Goal: Find specific page/section: Find specific page/section

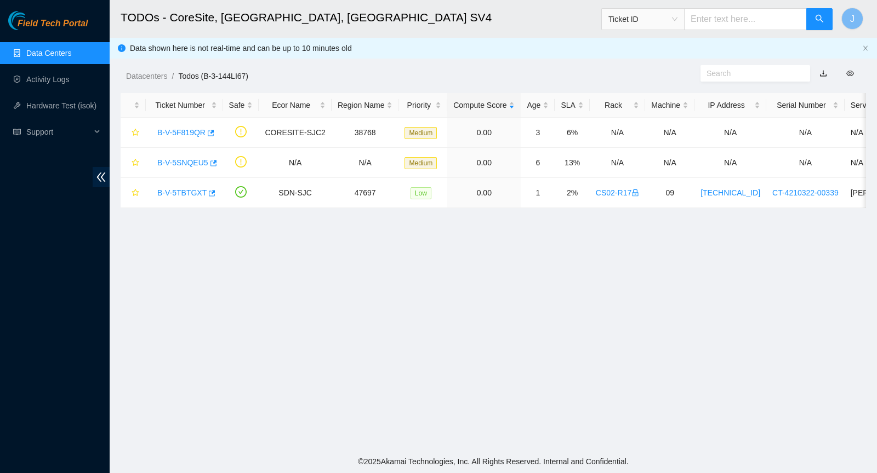
click at [53, 53] on link "Data Centers" at bounding box center [48, 53] width 45 height 9
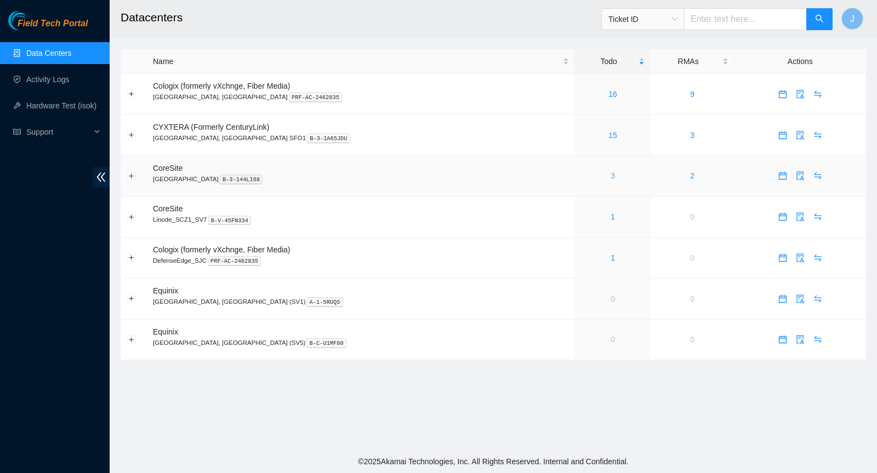
click at [610, 174] on link "3" at bounding box center [612, 175] width 4 height 9
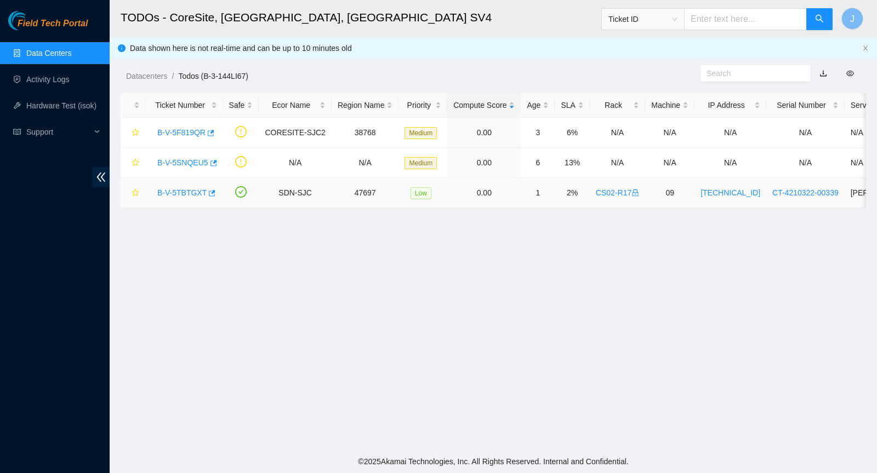
click at [183, 188] on link "B-V-5TBTGXT" at bounding box center [181, 192] width 49 height 9
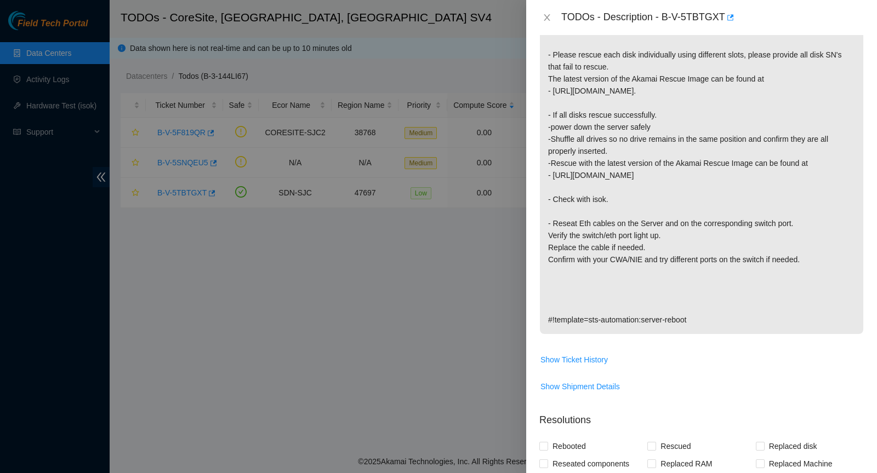
scroll to position [284, 0]
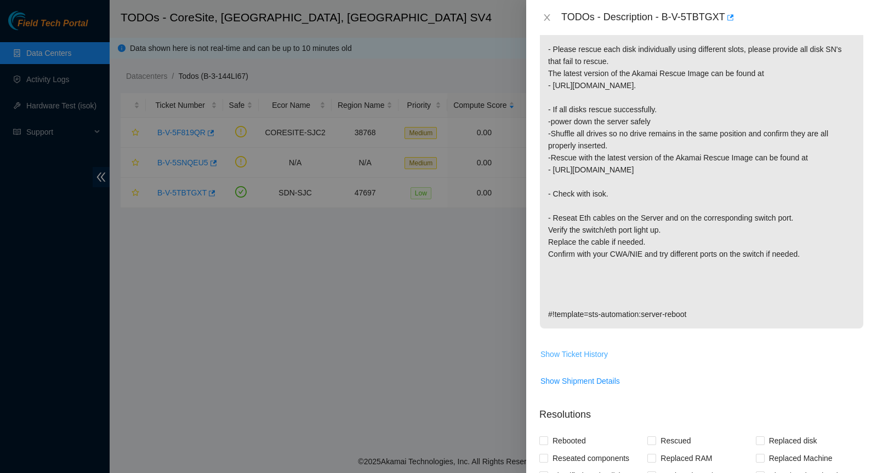
click at [583, 348] on span "Show Ticket History" at bounding box center [573, 354] width 67 height 12
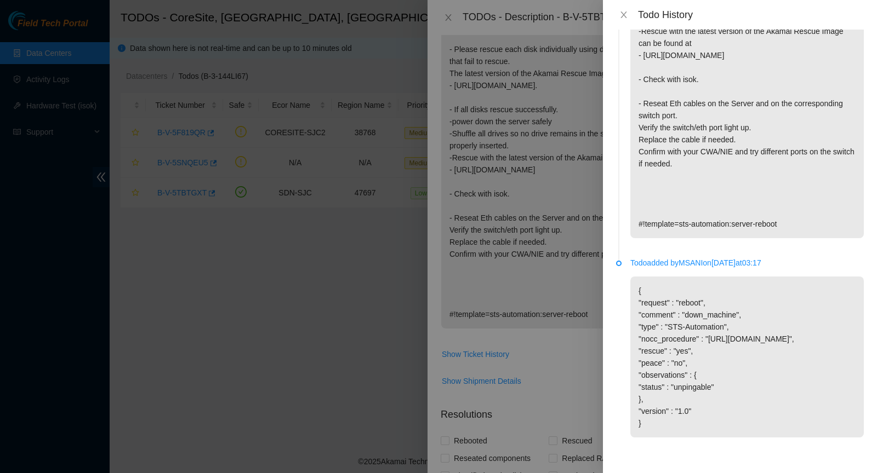
scroll to position [0, 0]
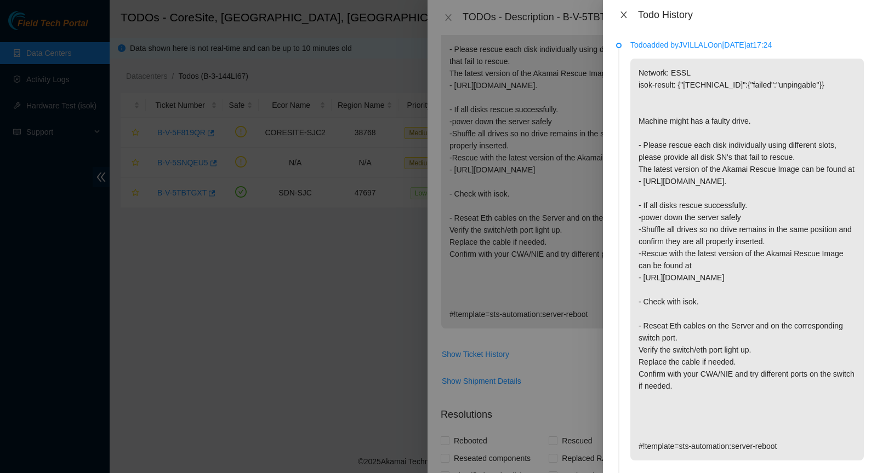
click at [618, 18] on button "Close" at bounding box center [623, 15] width 15 height 10
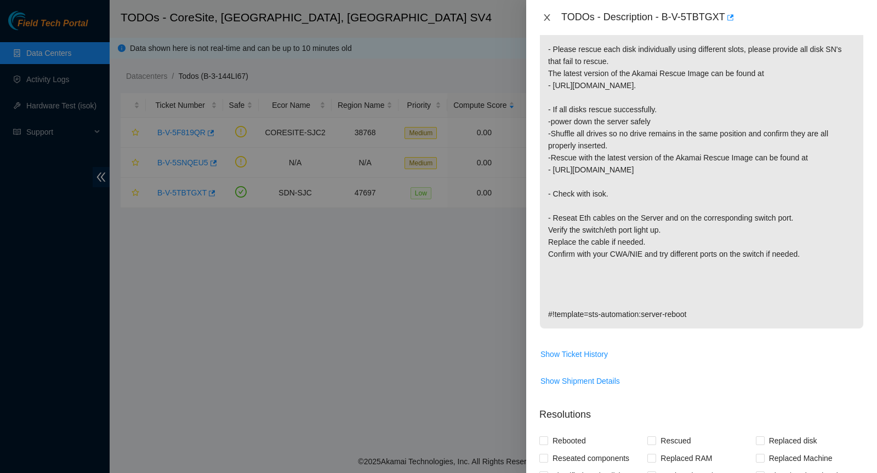
click at [542, 20] on icon "close" at bounding box center [546, 17] width 9 height 9
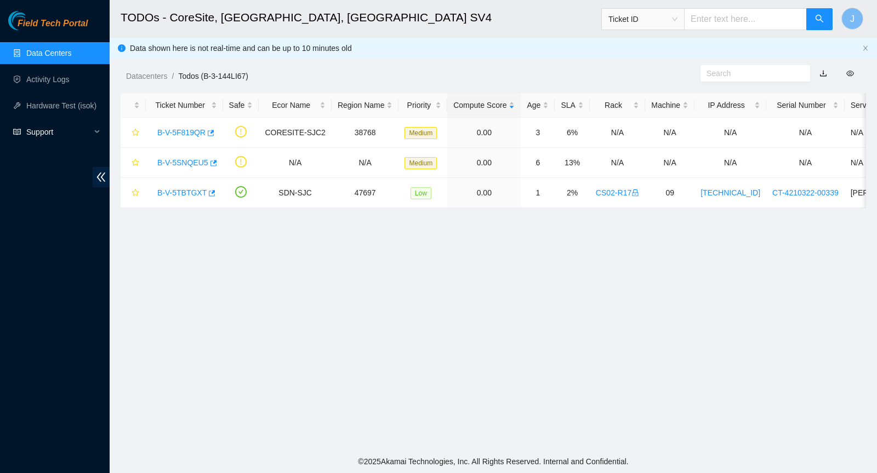
scroll to position [231, 0]
click at [36, 58] on link "Data Centers" at bounding box center [48, 53] width 45 height 9
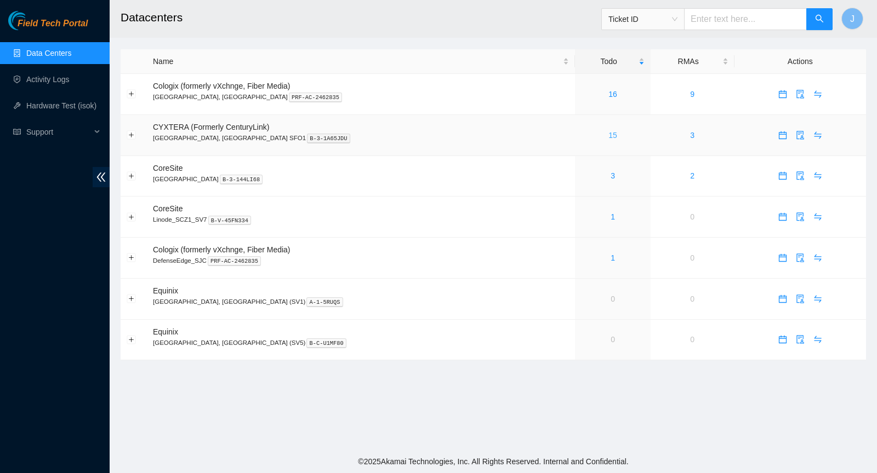
click at [608, 131] on link "15" at bounding box center [612, 135] width 9 height 9
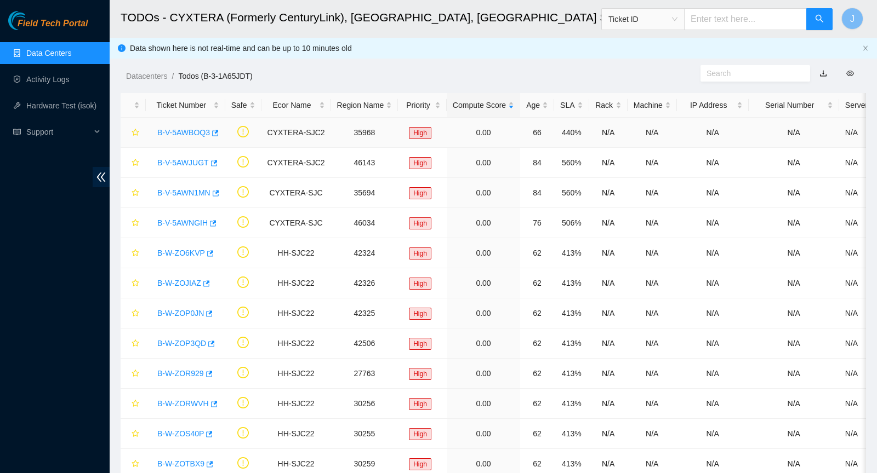
click at [179, 134] on link "B-V-5AWBOQ3" at bounding box center [183, 132] width 53 height 9
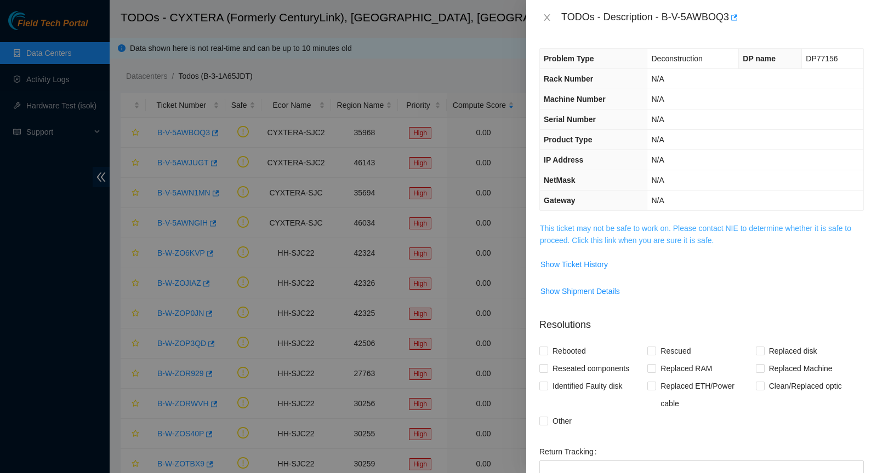
click at [553, 224] on link "This ticket may not be safe to work on. Please contact NIE to determine whether…" at bounding box center [695, 234] width 311 height 21
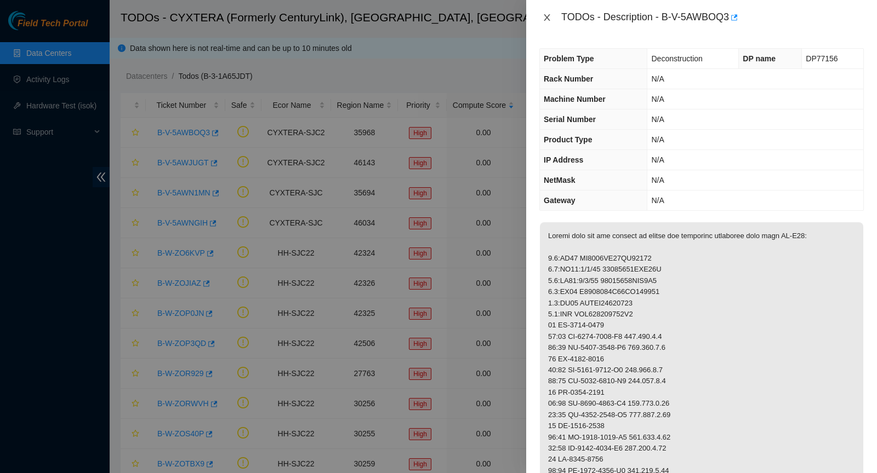
click at [543, 14] on icon "close" at bounding box center [546, 17] width 9 height 9
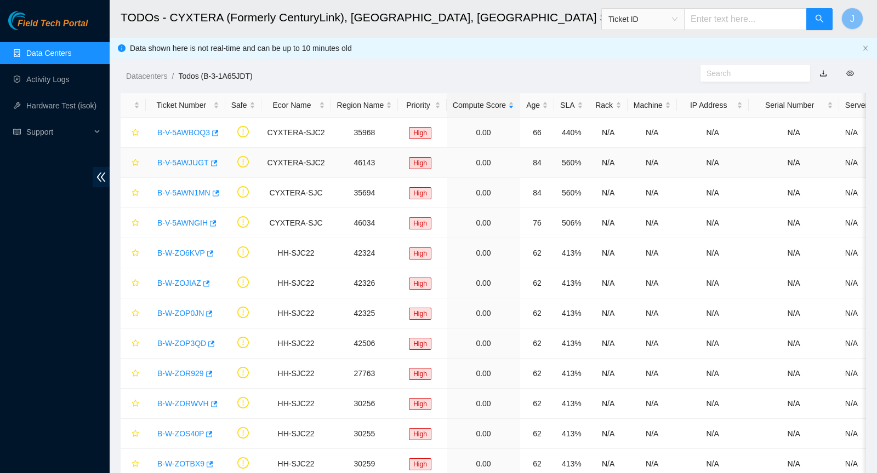
click at [194, 164] on link "B-V-5AWJUGT" at bounding box center [182, 162] width 51 height 9
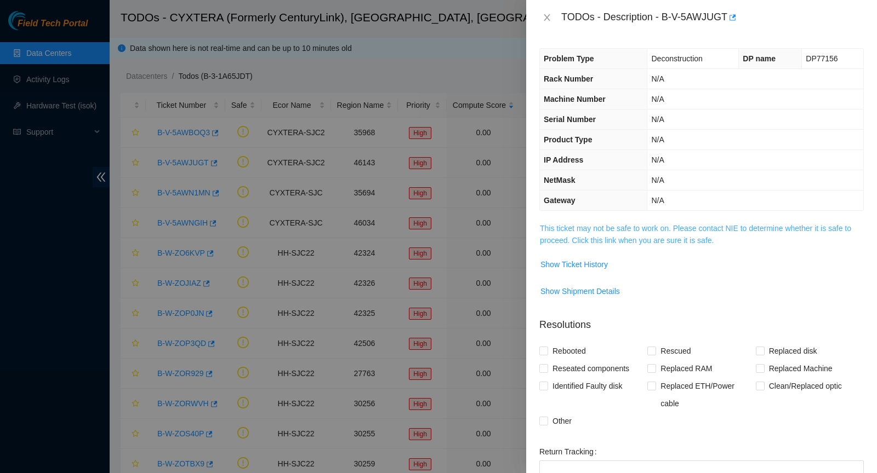
click at [550, 224] on link "This ticket may not be safe to work on. Please contact NIE to determine whether…" at bounding box center [695, 234] width 311 height 21
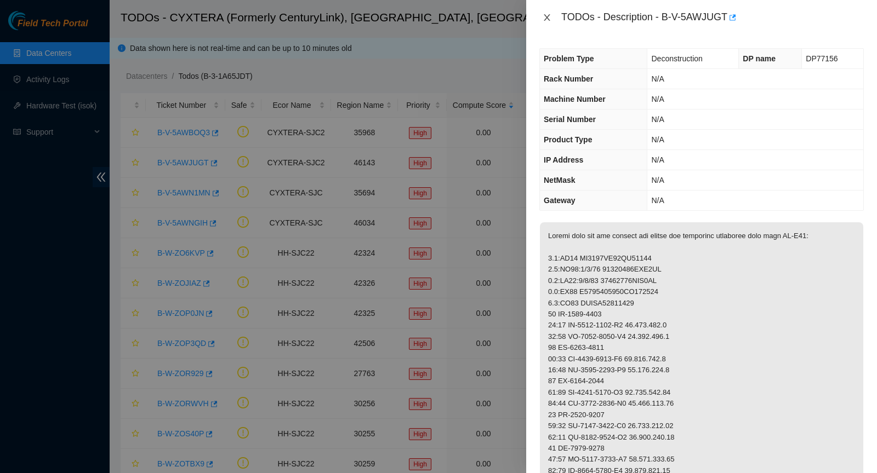
click at [546, 17] on icon "close" at bounding box center [546, 17] width 6 height 7
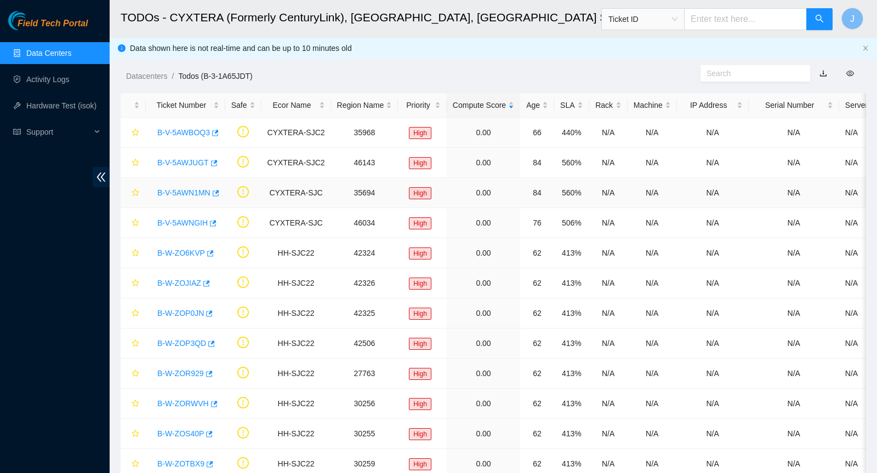
click at [201, 194] on link "B-V-5AWN1MN" at bounding box center [183, 192] width 53 height 9
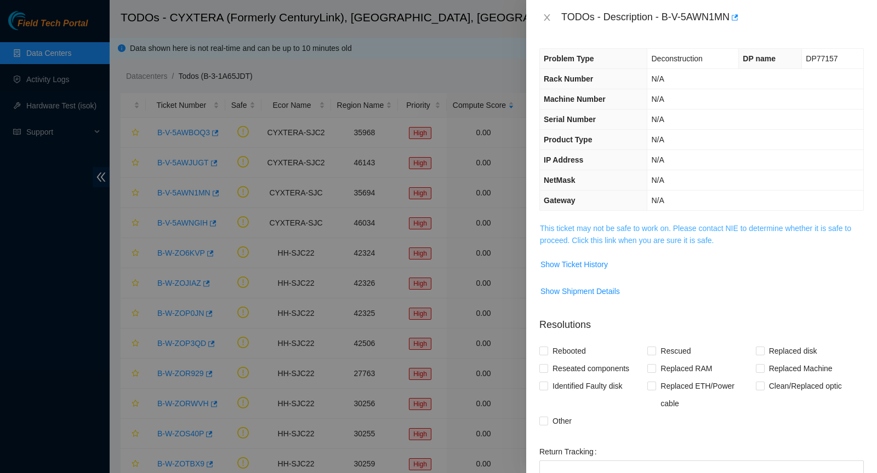
click at [571, 228] on link "This ticket may not be safe to work on. Please contact NIE to determine whether…" at bounding box center [695, 234] width 311 height 21
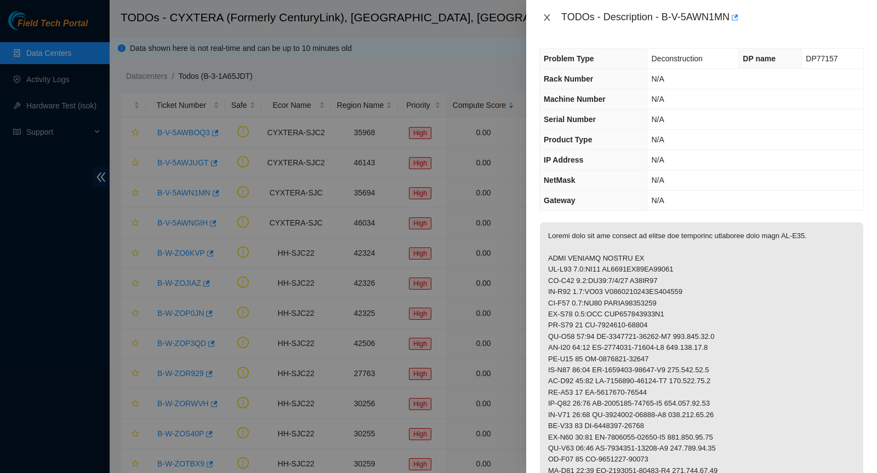
click at [545, 17] on icon "close" at bounding box center [546, 17] width 9 height 9
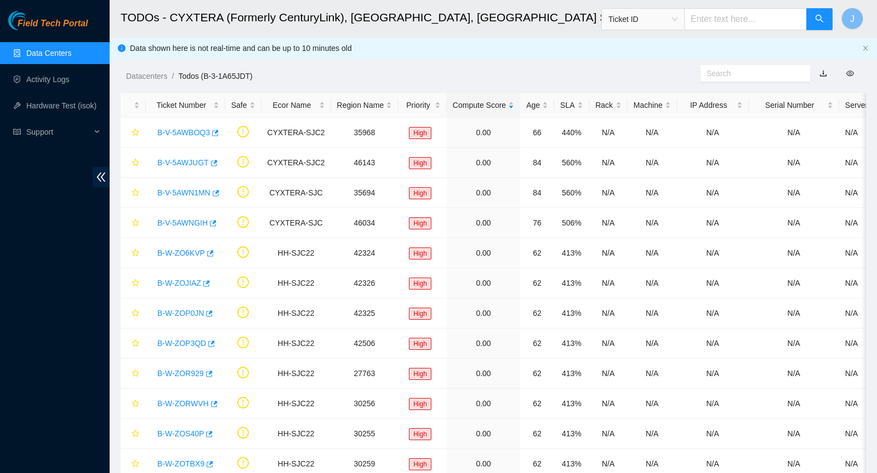
click at [39, 49] on link "Data Centers" at bounding box center [48, 53] width 45 height 9
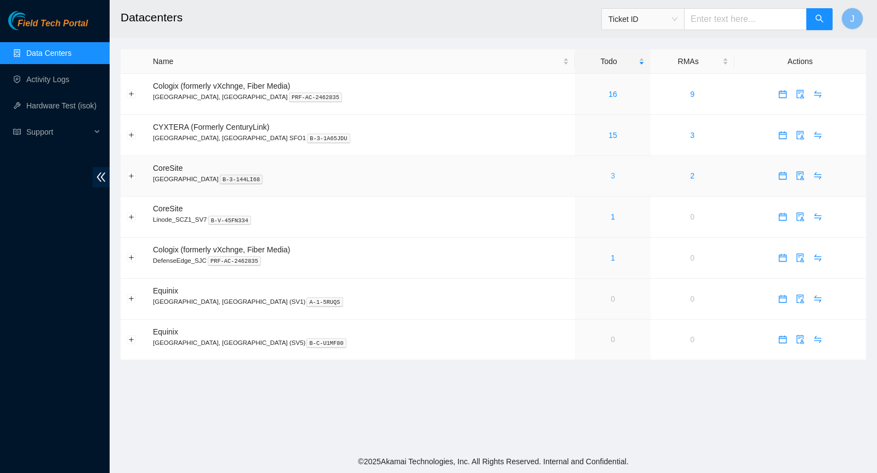
click at [610, 174] on link "3" at bounding box center [612, 175] width 4 height 9
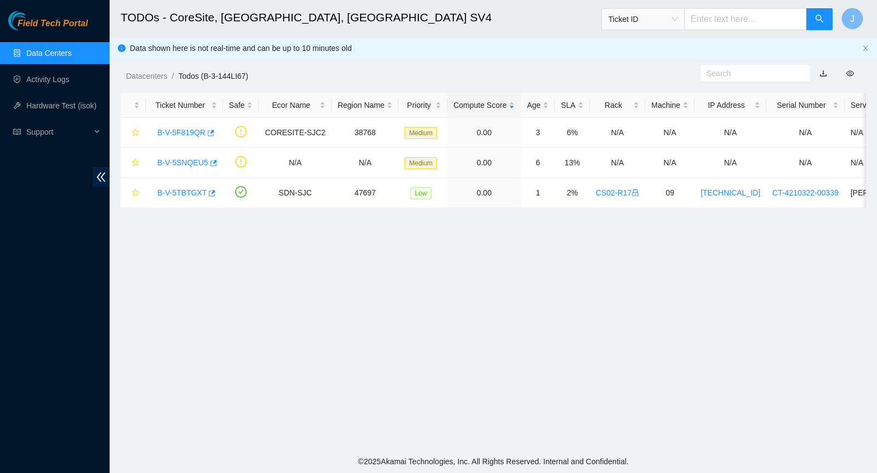
click at [59, 50] on link "Data Centers" at bounding box center [48, 53] width 45 height 9
